Goal: Complete application form: Complete application form

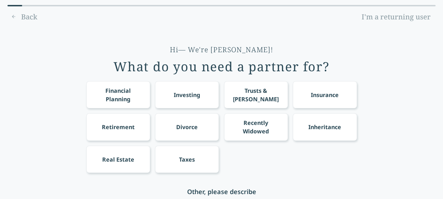
click at [123, 94] on div "Financial Planning" at bounding box center [118, 94] width 51 height 17
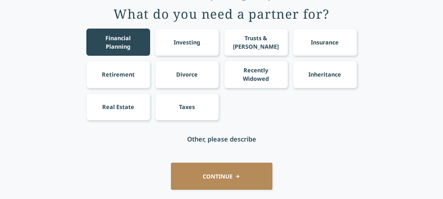
scroll to position [70, 0]
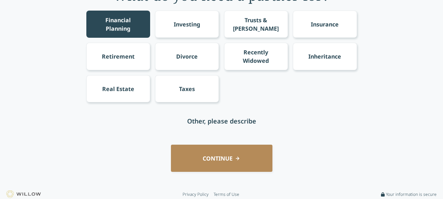
click at [219, 147] on button "CONTINUE" at bounding box center [222, 158] width 102 height 27
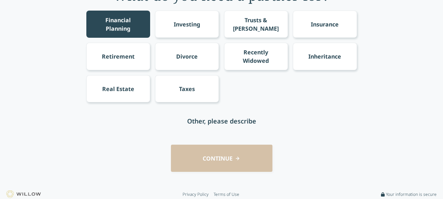
scroll to position [0, 0]
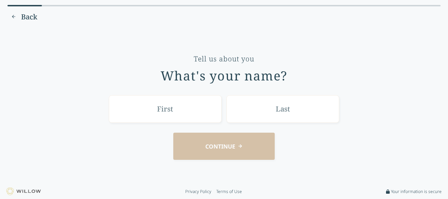
click at [160, 113] on input "text" at bounding box center [165, 108] width 113 height 27
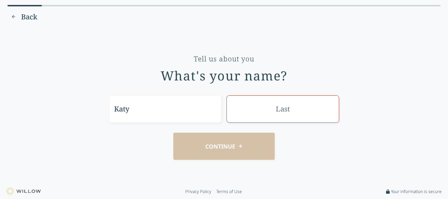
type input "Katy"
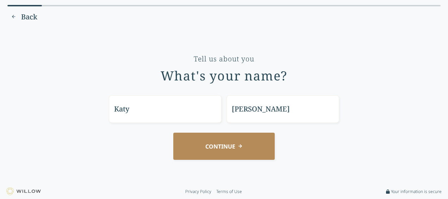
type input "[PERSON_NAME]"
click at [192, 148] on button "CONTINUE" at bounding box center [224, 146] width 102 height 27
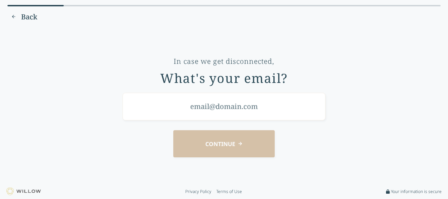
click at [221, 111] on input "email" at bounding box center [224, 106] width 203 height 27
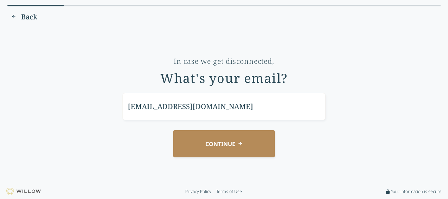
type input "[EMAIL_ADDRESS][DOMAIN_NAME]"
click at [221, 146] on button "CONTINUE" at bounding box center [224, 143] width 102 height 27
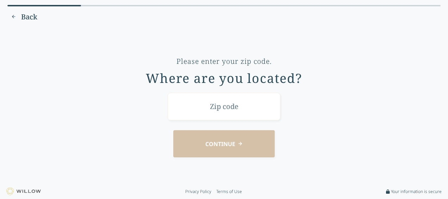
click at [228, 105] on input "text" at bounding box center [224, 106] width 113 height 27
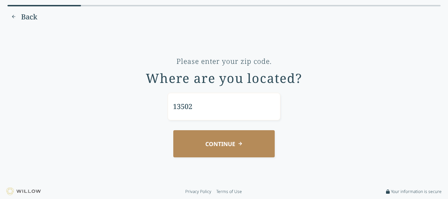
type input "13502"
click at [217, 138] on button "CONTINUE" at bounding box center [224, 143] width 102 height 27
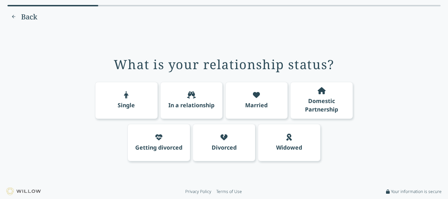
click at [253, 103] on div "Married" at bounding box center [256, 105] width 23 height 8
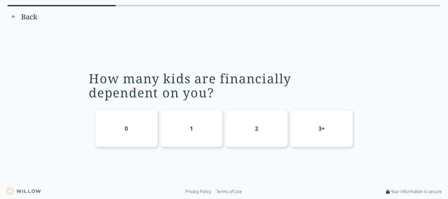
click at [254, 123] on div "2" at bounding box center [257, 128] width 63 height 37
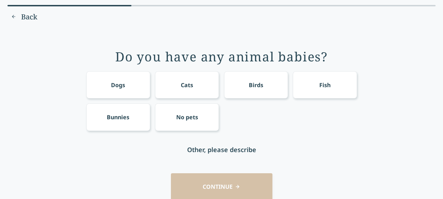
click at [159, 78] on div "Cats" at bounding box center [187, 84] width 64 height 27
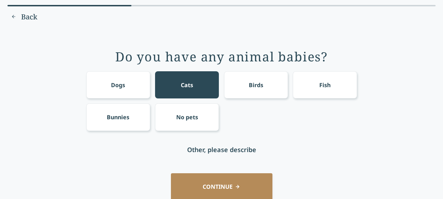
click at [202, 183] on button "CONTINUE" at bounding box center [222, 186] width 102 height 27
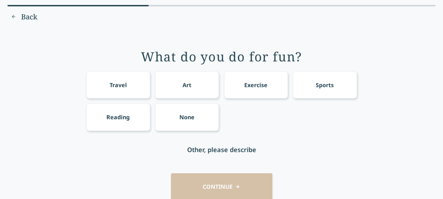
click at [141, 116] on div "Reading" at bounding box center [118, 116] width 64 height 27
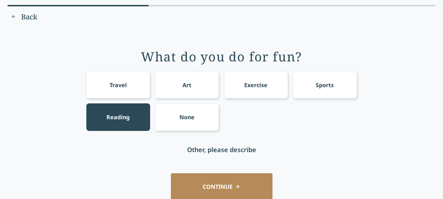
click at [198, 182] on button "CONTINUE" at bounding box center [222, 186] width 102 height 27
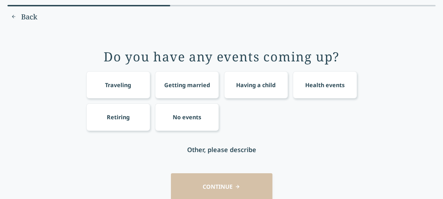
click at [113, 85] on div "Traveling" at bounding box center [118, 85] width 26 height 8
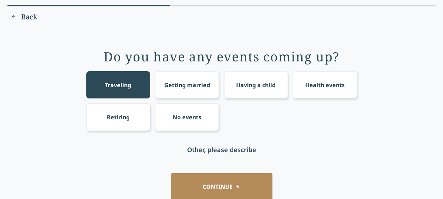
click at [209, 185] on button "CONTINUE" at bounding box center [222, 186] width 102 height 27
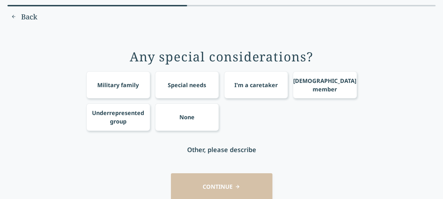
click at [183, 113] on div "None" at bounding box center [186, 117] width 15 height 8
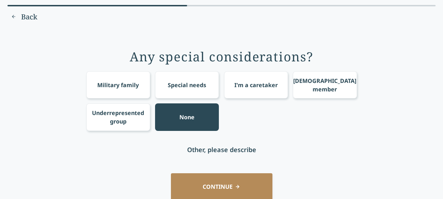
click at [198, 180] on button "CONTINUE" at bounding box center [222, 186] width 102 height 27
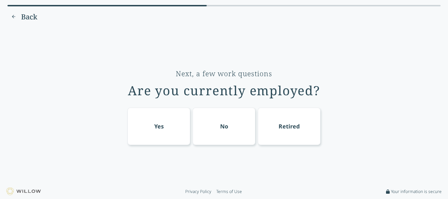
click at [149, 130] on div "Yes" at bounding box center [159, 125] width 63 height 37
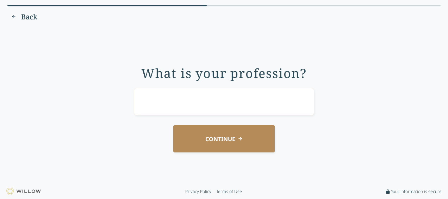
click at [203, 95] on input "text" at bounding box center [224, 101] width 180 height 27
type input "Marketing"
click at [202, 146] on button "CONTINUE" at bounding box center [224, 138] width 102 height 27
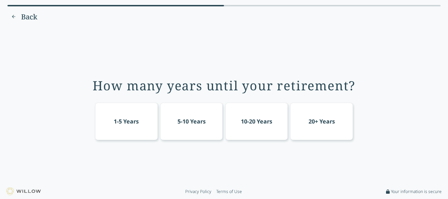
click at [310, 118] on div "20+ Years" at bounding box center [322, 121] width 26 height 8
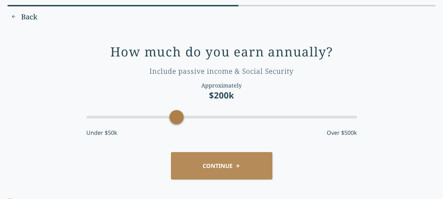
drag, startPoint x: 147, startPoint y: 119, endPoint x: 173, endPoint y: 116, distance: 25.9
click at [173, 116] on div "Accessibility label" at bounding box center [177, 117] width 14 height 14
click at [211, 166] on button "CONTINUE" at bounding box center [222, 165] width 102 height 27
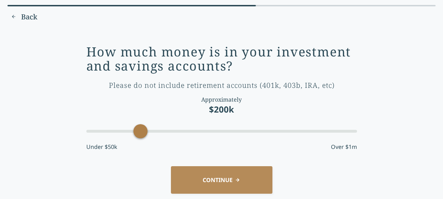
drag, startPoint x: 110, startPoint y: 131, endPoint x: 138, endPoint y: 122, distance: 29.4
click at [138, 122] on div "How much money is in your investment and savings accounts? Please do not includ…" at bounding box center [221, 101] width 271 height 112
click at [222, 180] on button "CONTINUE" at bounding box center [222, 179] width 102 height 27
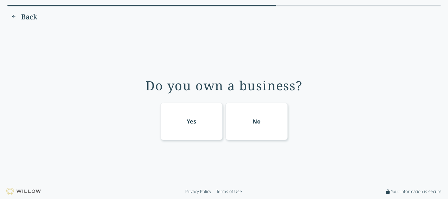
click at [271, 123] on div "No" at bounding box center [257, 121] width 63 height 37
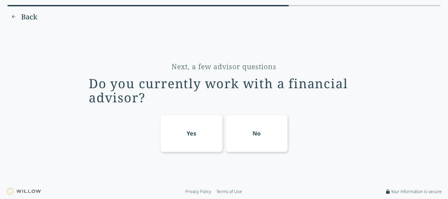
click at [192, 135] on div "Yes" at bounding box center [192, 133] width 10 height 8
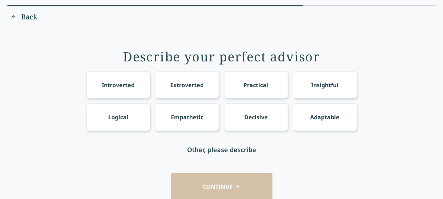
click at [244, 86] on div "Practical" at bounding box center [256, 85] width 25 height 8
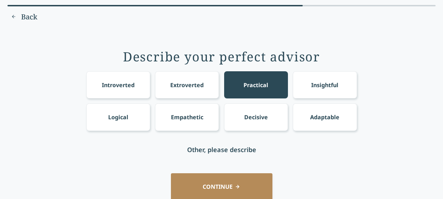
click at [186, 112] on div "Empathetic" at bounding box center [187, 116] width 64 height 27
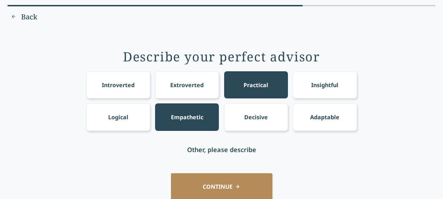
click at [198, 183] on button "CONTINUE" at bounding box center [222, 186] width 102 height 27
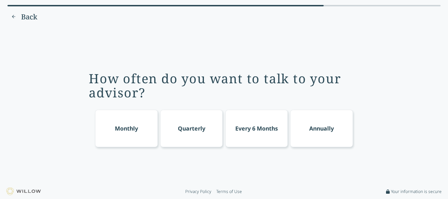
click at [109, 129] on div "Monthly" at bounding box center [126, 128] width 63 height 37
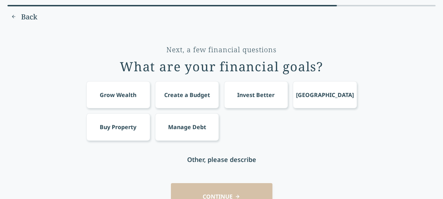
click at [117, 98] on div "Grow Wealth" at bounding box center [118, 95] width 37 height 8
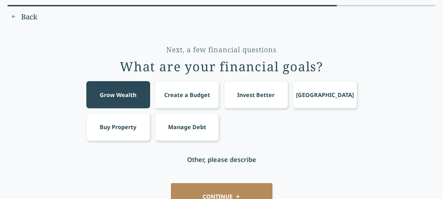
click at [181, 182] on div "Next, a few financial questions What are your financial goals? Grow Wealth Crea…" at bounding box center [221, 126] width 423 height 188
click at [229, 190] on button "CONTINUE" at bounding box center [222, 196] width 102 height 27
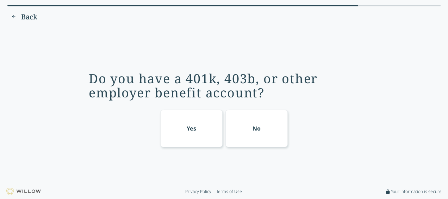
click at [190, 126] on div "Yes" at bounding box center [192, 128] width 10 height 8
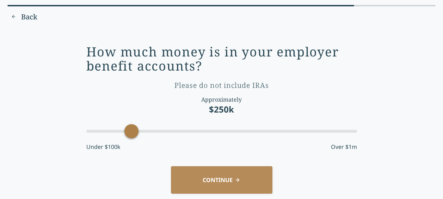
click at [210, 177] on button "CONTINUE" at bounding box center [222, 179] width 102 height 27
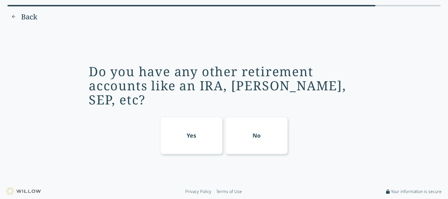
click at [198, 130] on div "Yes" at bounding box center [191, 135] width 63 height 37
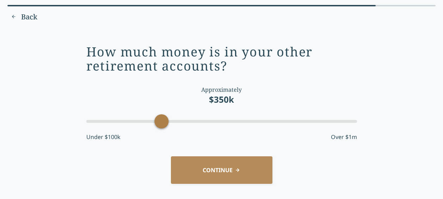
drag, startPoint x: 205, startPoint y: 123, endPoint x: 163, endPoint y: 125, distance: 42.7
click at [163, 125] on div "Accessibility label" at bounding box center [161, 121] width 14 height 14
drag, startPoint x: 163, startPoint y: 121, endPoint x: 132, endPoint y: 124, distance: 31.2
click at [132, 124] on div "Accessibility label" at bounding box center [131, 121] width 14 height 14
click at [214, 166] on button "CONTINUE" at bounding box center [222, 169] width 102 height 27
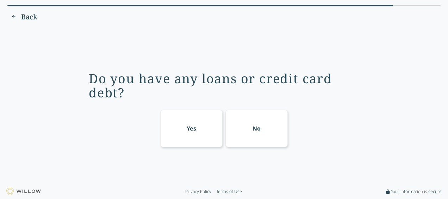
click at [242, 111] on div "No" at bounding box center [257, 128] width 63 height 37
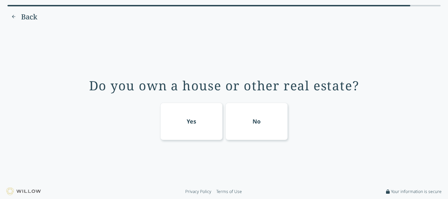
click at [189, 122] on div "Yes" at bounding box center [191, 121] width 63 height 37
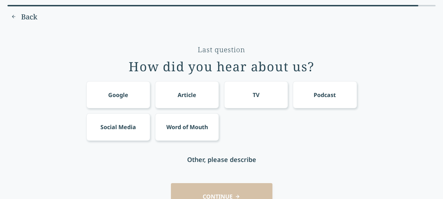
click at [203, 129] on div "Word of Mouth" at bounding box center [187, 127] width 42 height 8
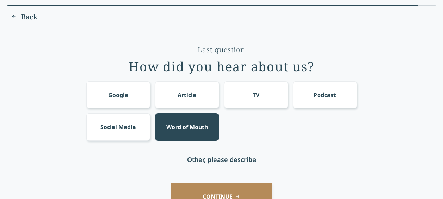
click at [206, 188] on button "CONTINUE" at bounding box center [222, 196] width 102 height 27
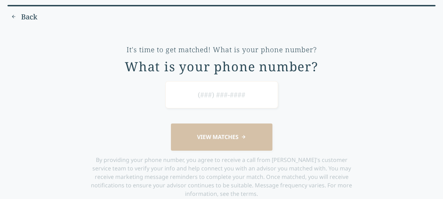
click at [207, 99] on input at bounding box center [221, 94] width 113 height 27
